Goal: Task Accomplishment & Management: Manage account settings

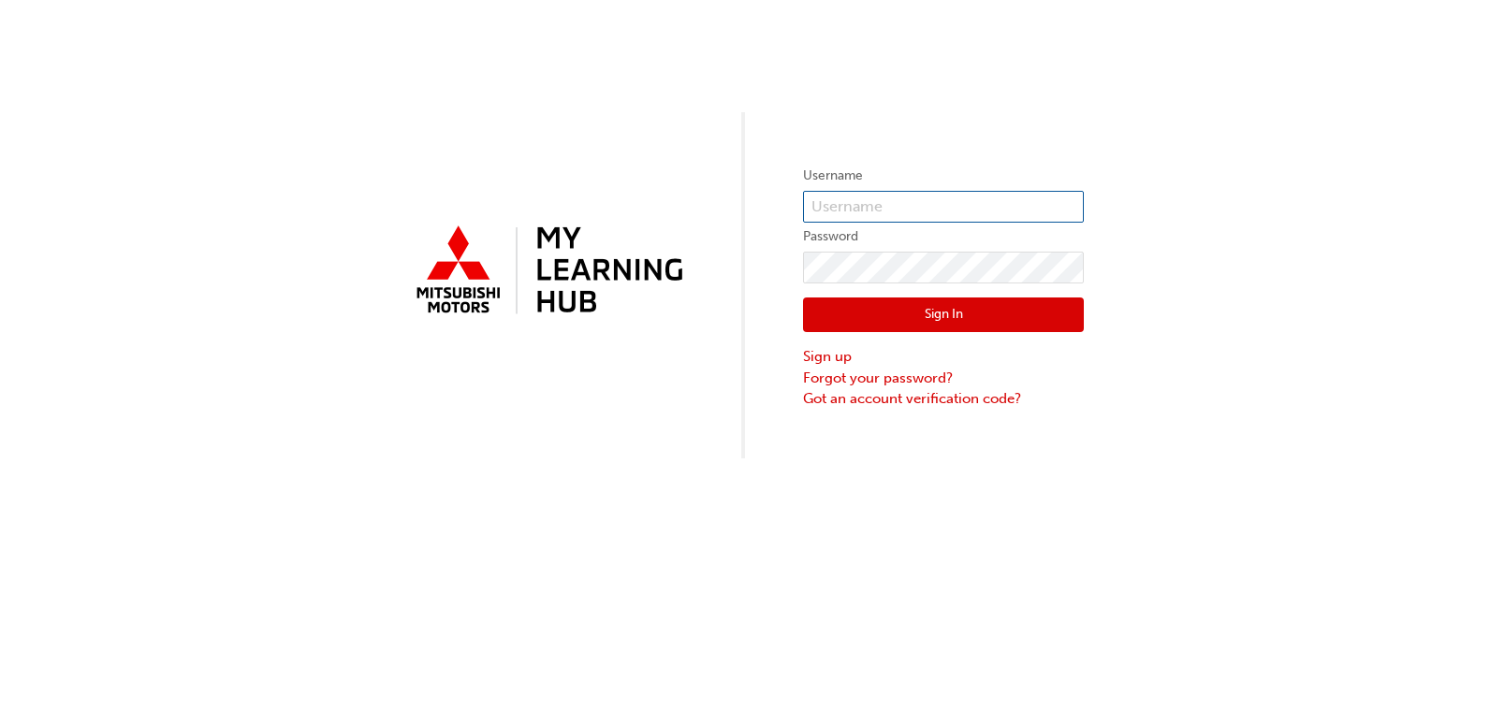
type input "[PERSON_NAME][EMAIL_ADDRESS][DOMAIN_NAME]"
click at [953, 315] on button "Sign In" at bounding box center [943, 316] width 281 height 36
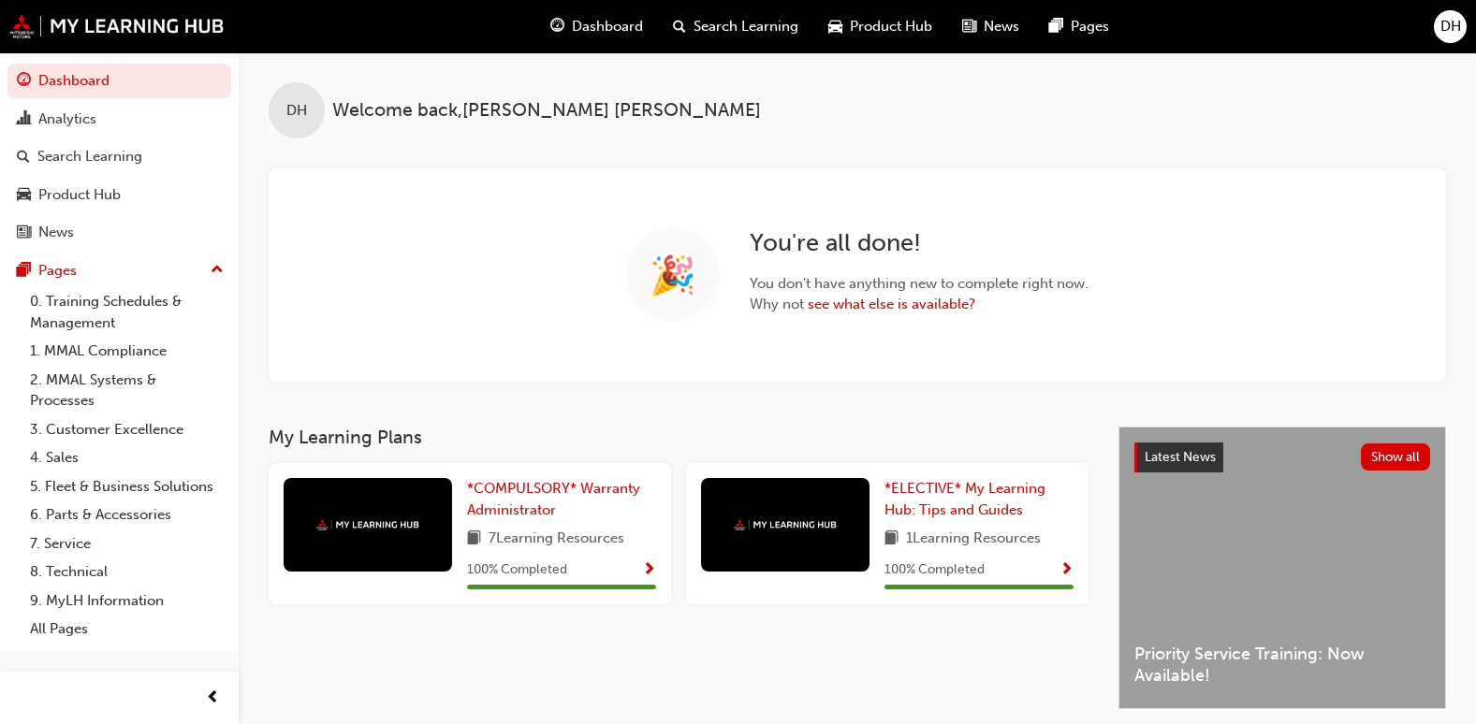
click at [1446, 29] on span "DH" at bounding box center [1450, 27] width 21 height 22
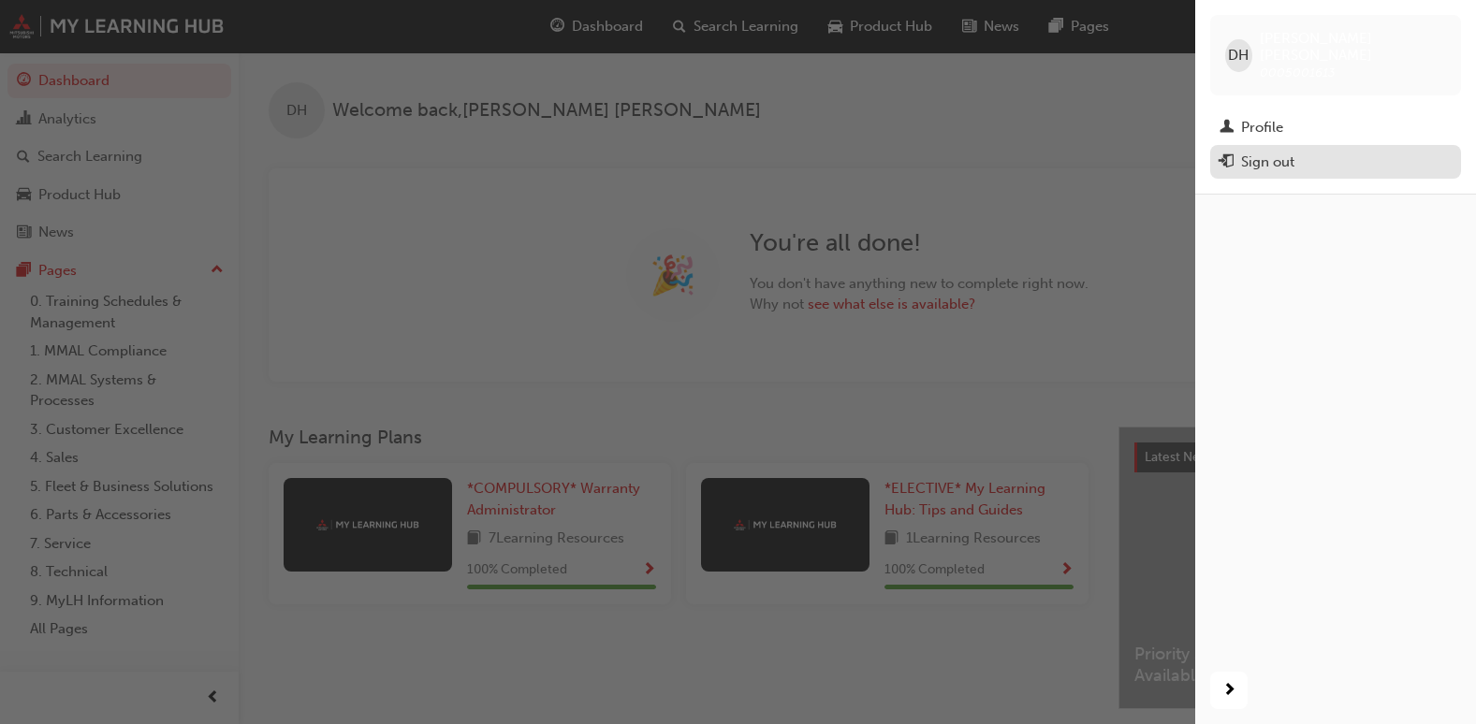
click at [1287, 153] on div "Sign out" at bounding box center [1267, 163] width 53 height 22
